Goal: Check status

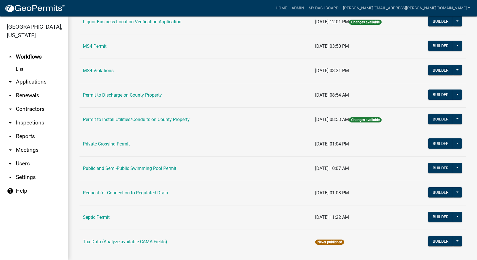
scroll to position [489, 0]
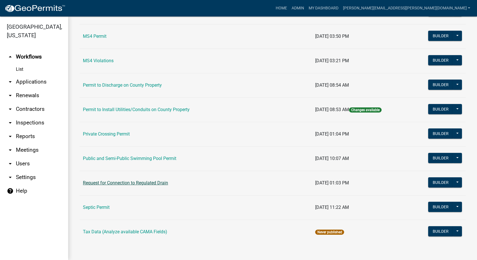
click at [117, 181] on link "Request for Connection to Regulated Drain" at bounding box center [125, 182] width 85 height 5
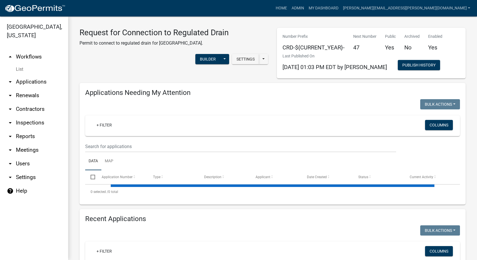
select select "1: 25"
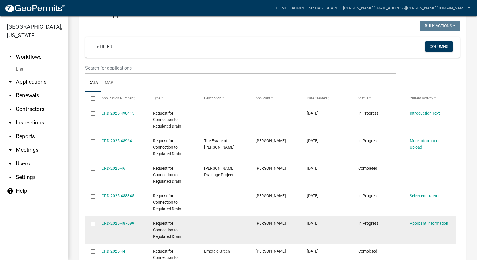
scroll to position [227, 0]
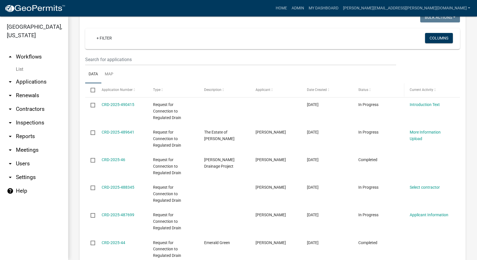
click at [367, 89] on span "Status" at bounding box center [363, 90] width 10 height 4
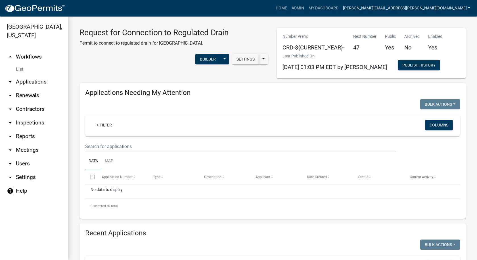
click at [468, 7] on link "[PERSON_NAME][EMAIL_ADDRESS][PERSON_NAME][DOMAIN_NAME]" at bounding box center [407, 8] width 132 height 11
click at [448, 56] on link "Logout" at bounding box center [449, 56] width 45 height 14
